Goal: Transaction & Acquisition: Obtain resource

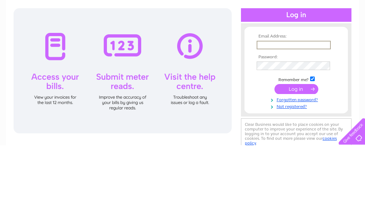
scroll to position [72, 0]
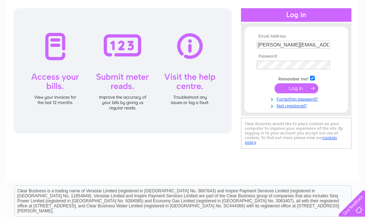
type input "Tim.moncaster@btinternet.com"
click at [297, 90] on input "submit" at bounding box center [297, 88] width 44 height 10
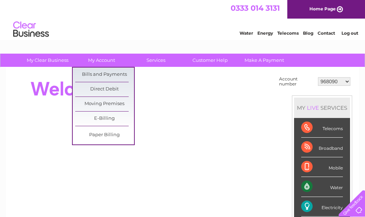
click at [121, 72] on link "Bills and Payments" at bounding box center [104, 74] width 59 height 14
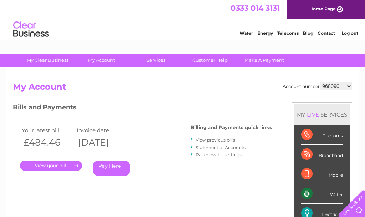
click at [222, 138] on link "View previous bills" at bounding box center [215, 139] width 39 height 5
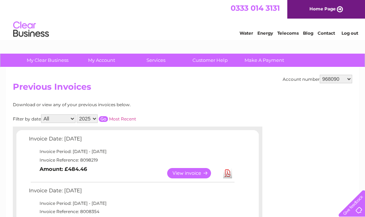
click at [197, 172] on link "View" at bounding box center [193, 173] width 52 height 10
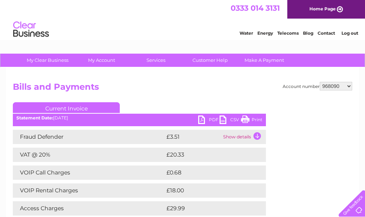
click at [205, 120] on link "PDF" at bounding box center [208, 120] width 21 height 10
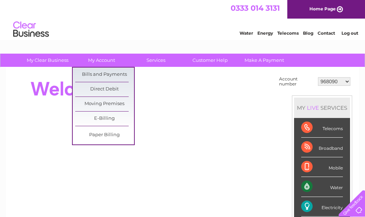
click at [117, 74] on link "Bills and Payments" at bounding box center [104, 74] width 59 height 14
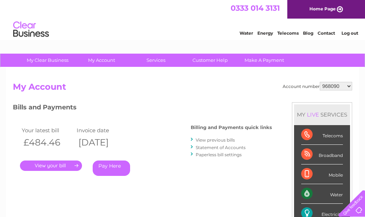
click at [69, 162] on link "." at bounding box center [51, 165] width 62 height 10
